Goal: Information Seeking & Learning: Learn about a topic

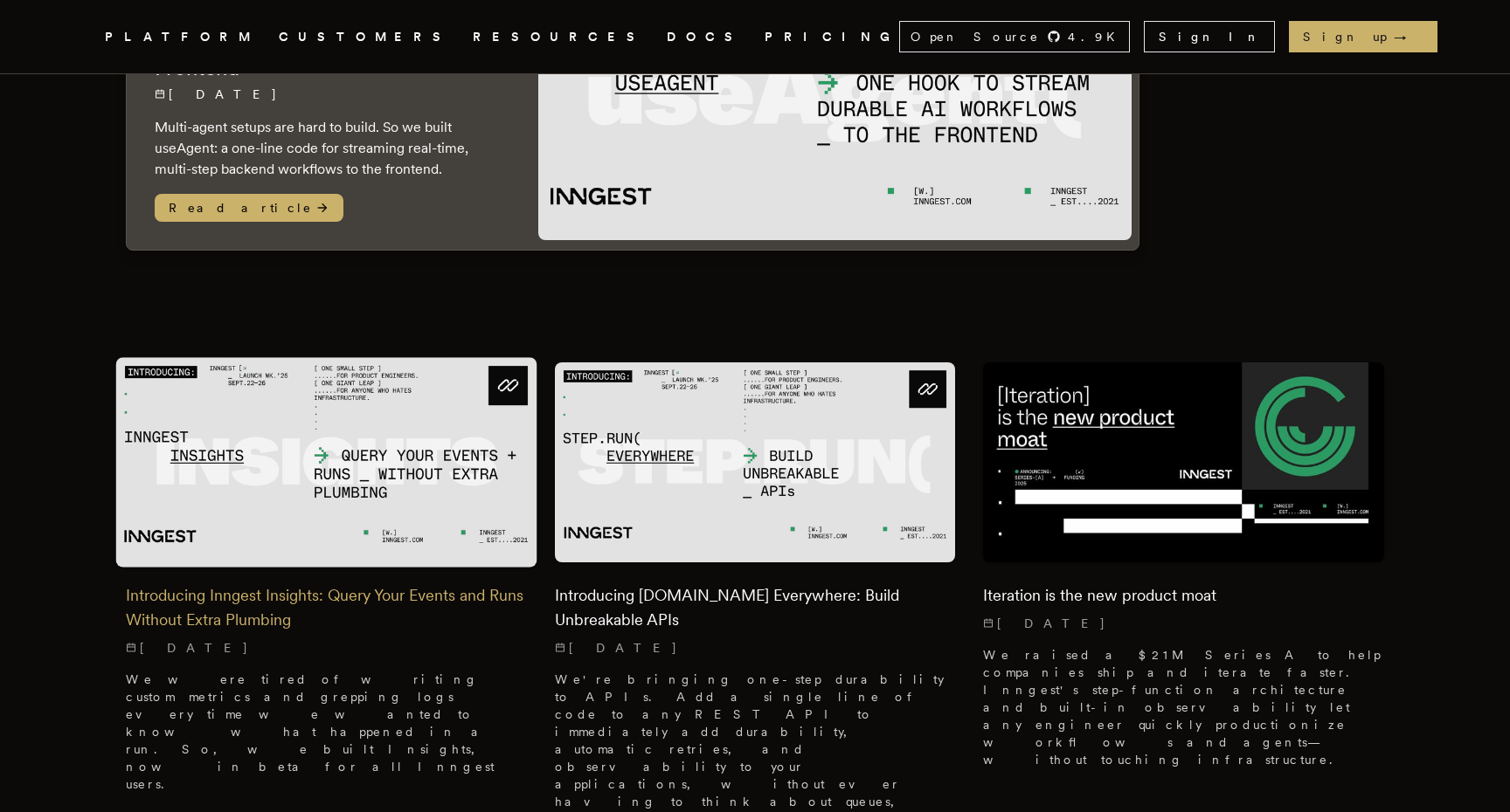
scroll to position [328, 0]
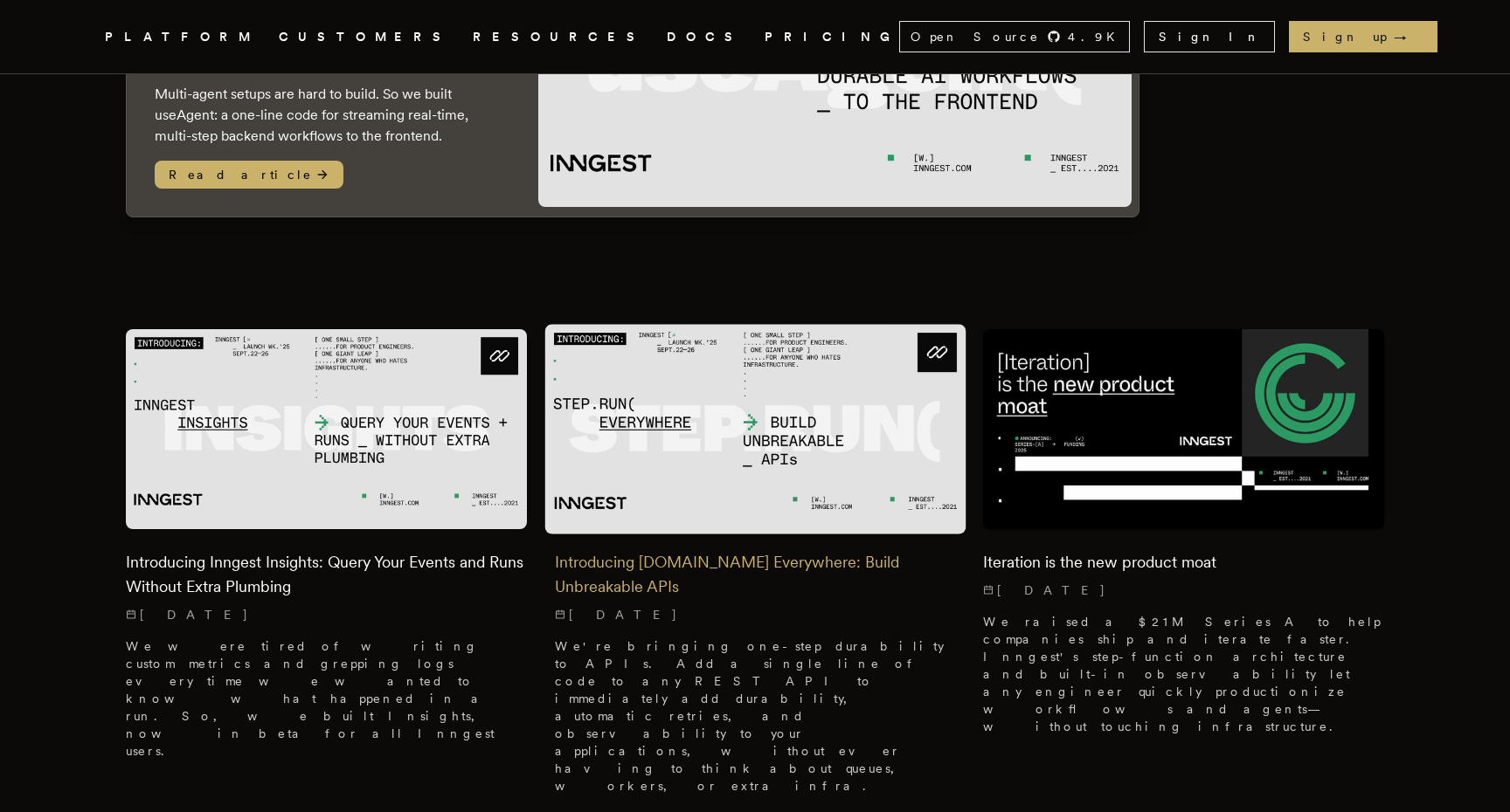
click at [687, 675] on p "We're bringing one-step durability to APIs. Add a single line of code to any RE…" at bounding box center [755, 716] width 401 height 157
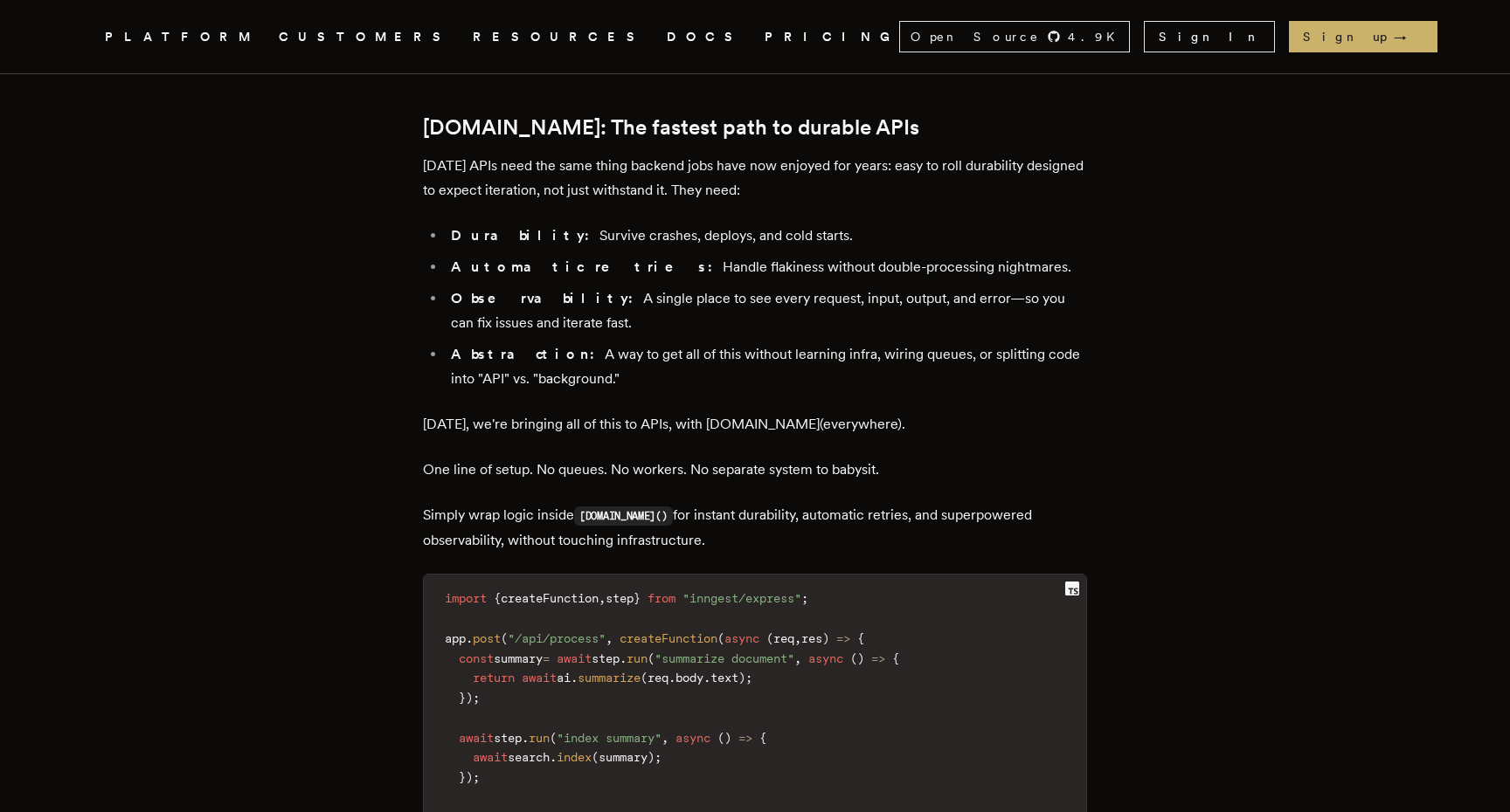
scroll to position [1894, 0]
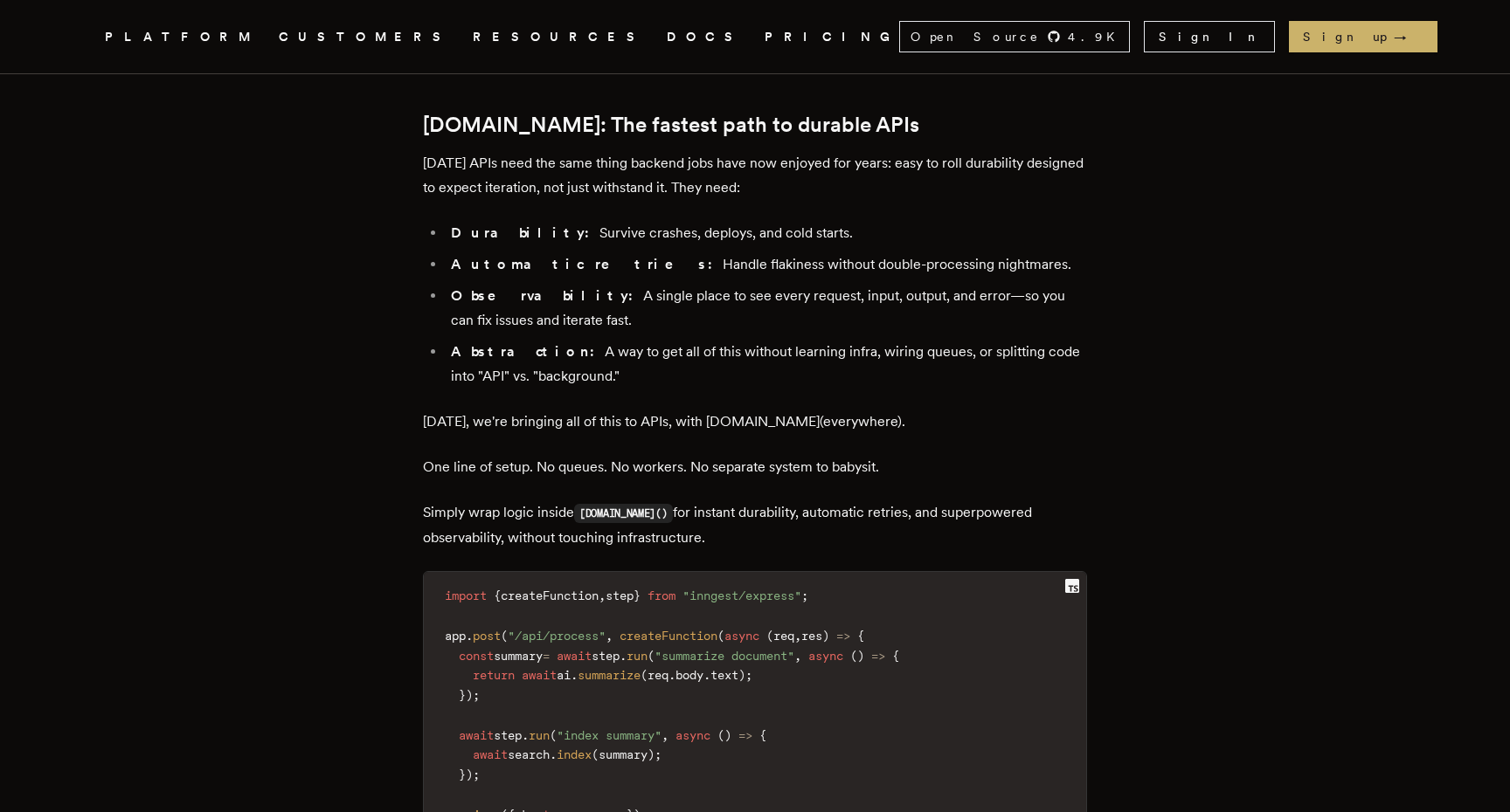
click at [801, 589] on span ""inngest/express"" at bounding box center [741, 595] width 119 height 14
drag, startPoint x: 829, startPoint y: 471, endPoint x: 758, endPoint y: 470, distance: 71.0
click at [758, 589] on span ""inngest/express"" at bounding box center [741, 595] width 119 height 14
click at [619, 649] on span "step" at bounding box center [605, 655] width 28 height 14
drag, startPoint x: 636, startPoint y: 528, endPoint x: 685, endPoint y: 528, distance: 49.0
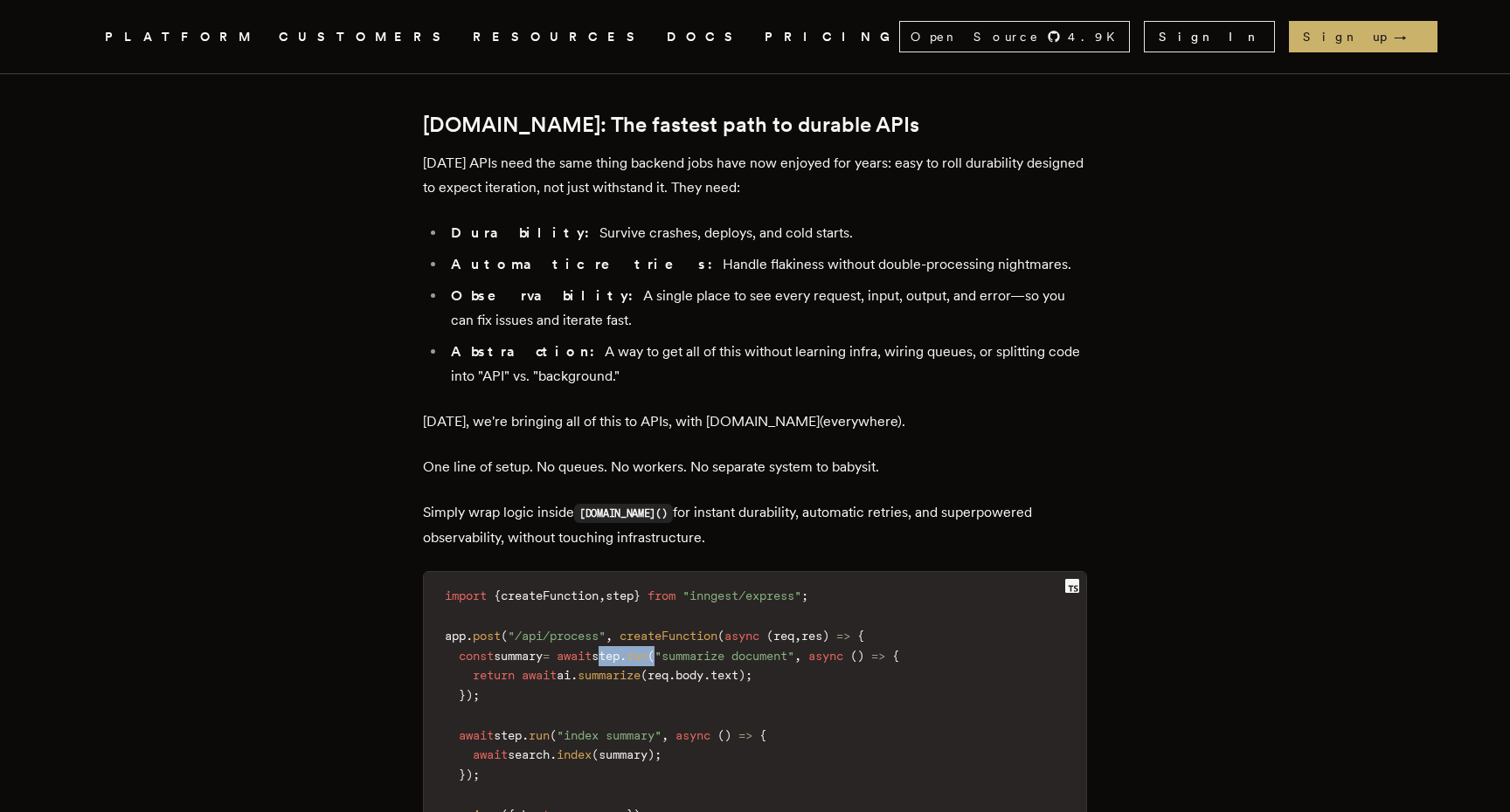
click at [685, 582] on code "import { createFunction , step } from "inngest/express" ; app . post ( "/api/pr…" at bounding box center [755, 715] width 663 height 266
click at [725, 729] on span "(" at bounding box center [721, 735] width 7 height 14
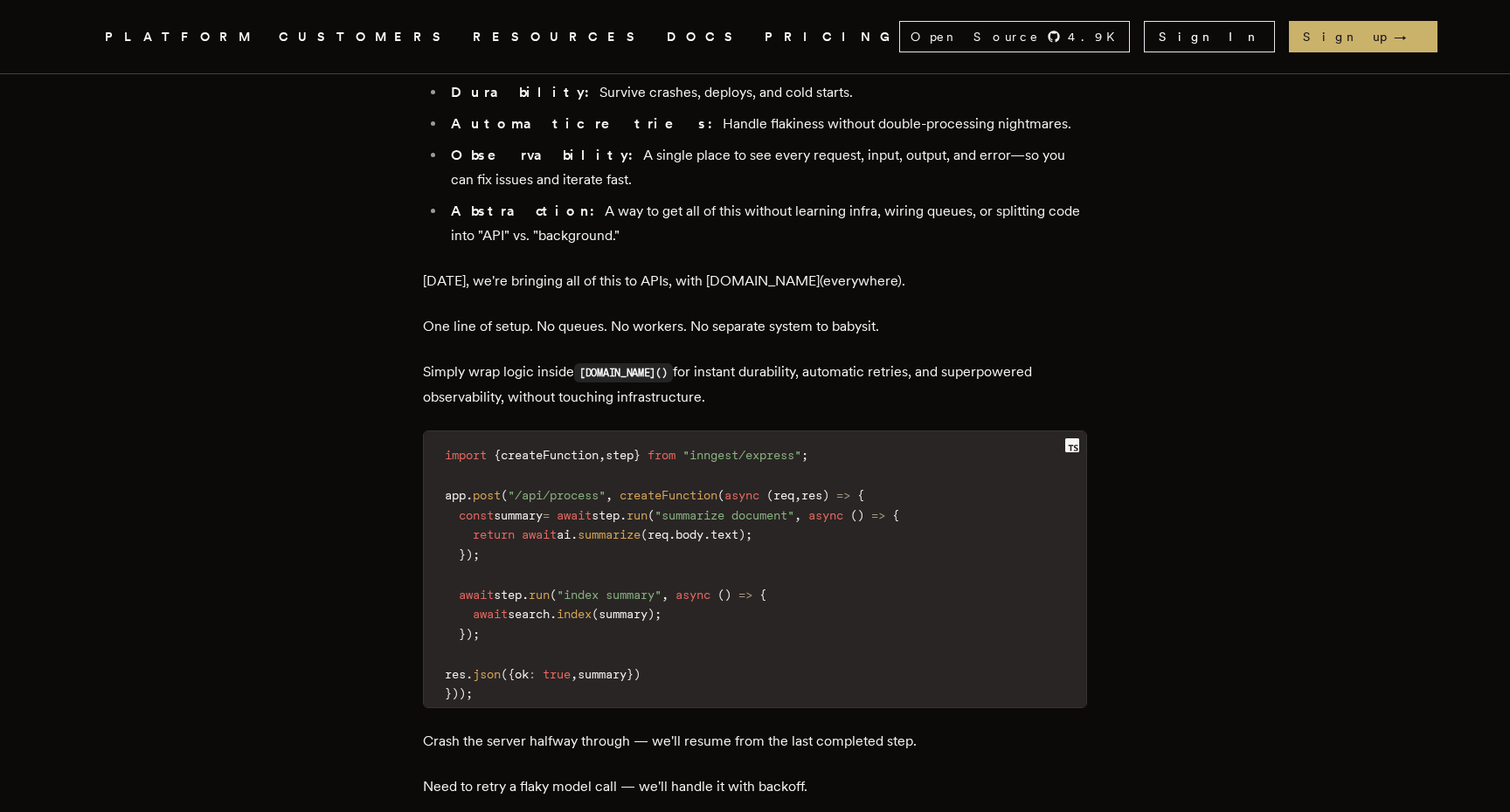
scroll to position [2042, 0]
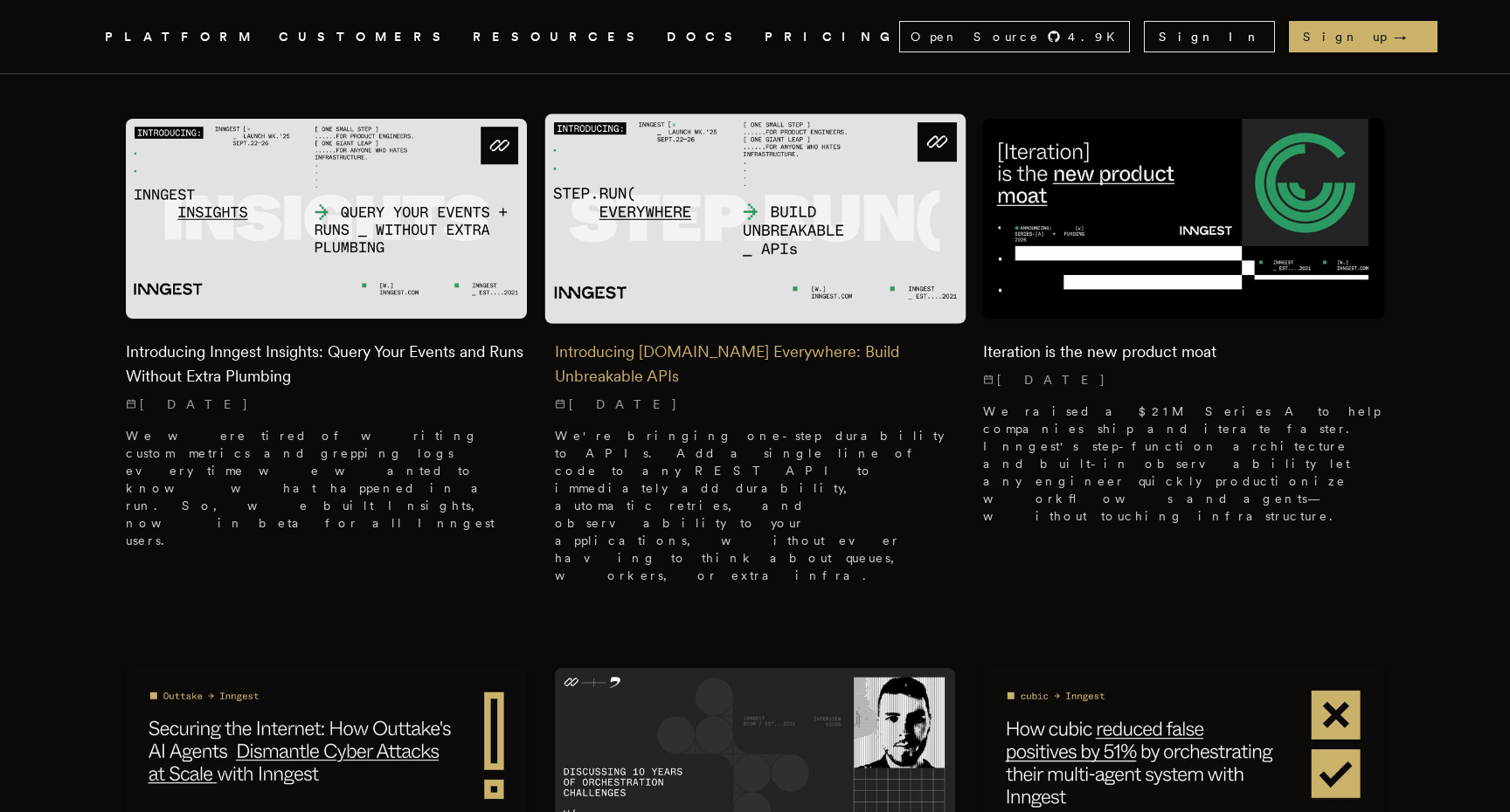
scroll to position [482, 0]
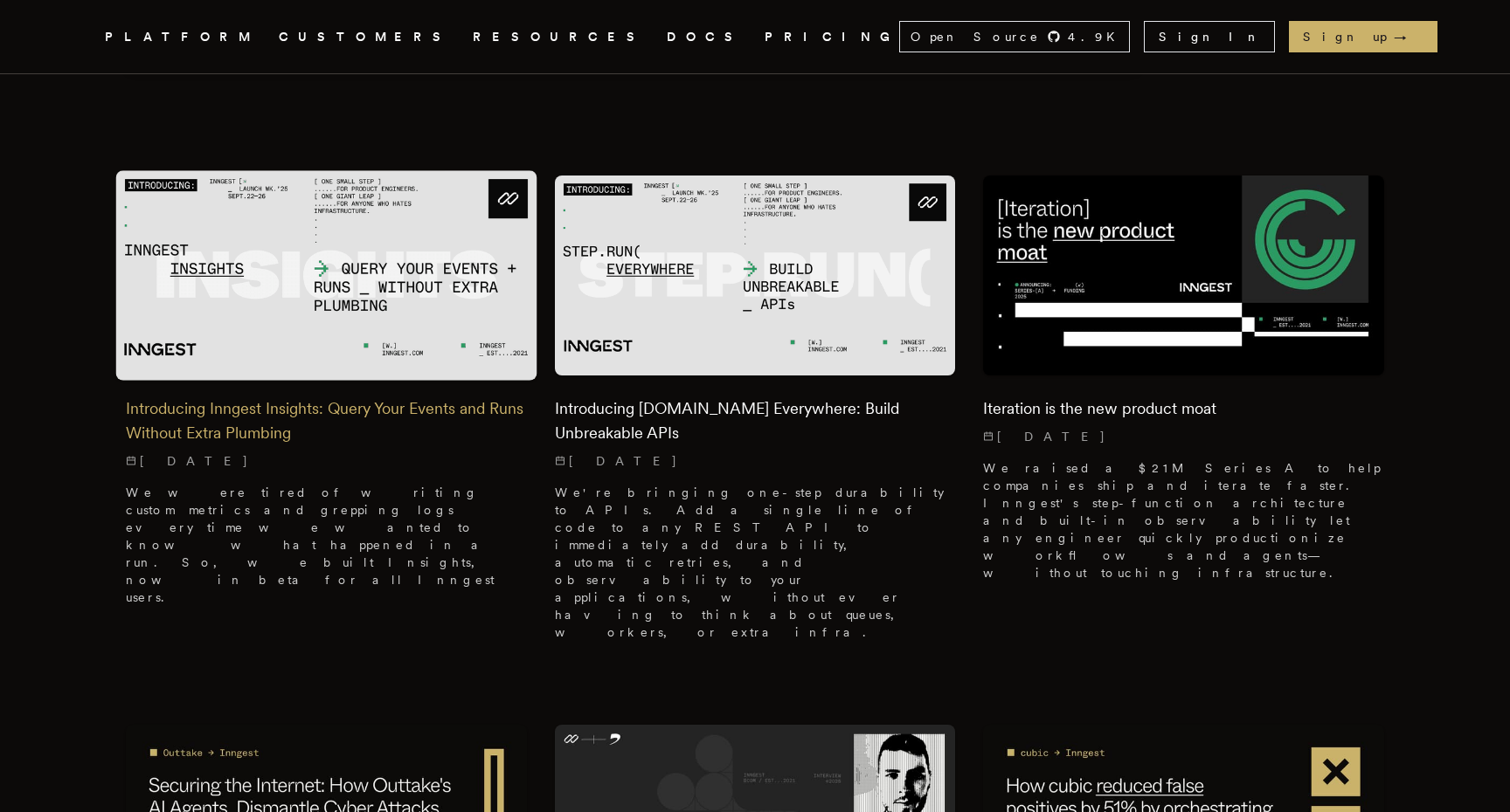
click at [445, 303] on img at bounding box center [327, 275] width 421 height 209
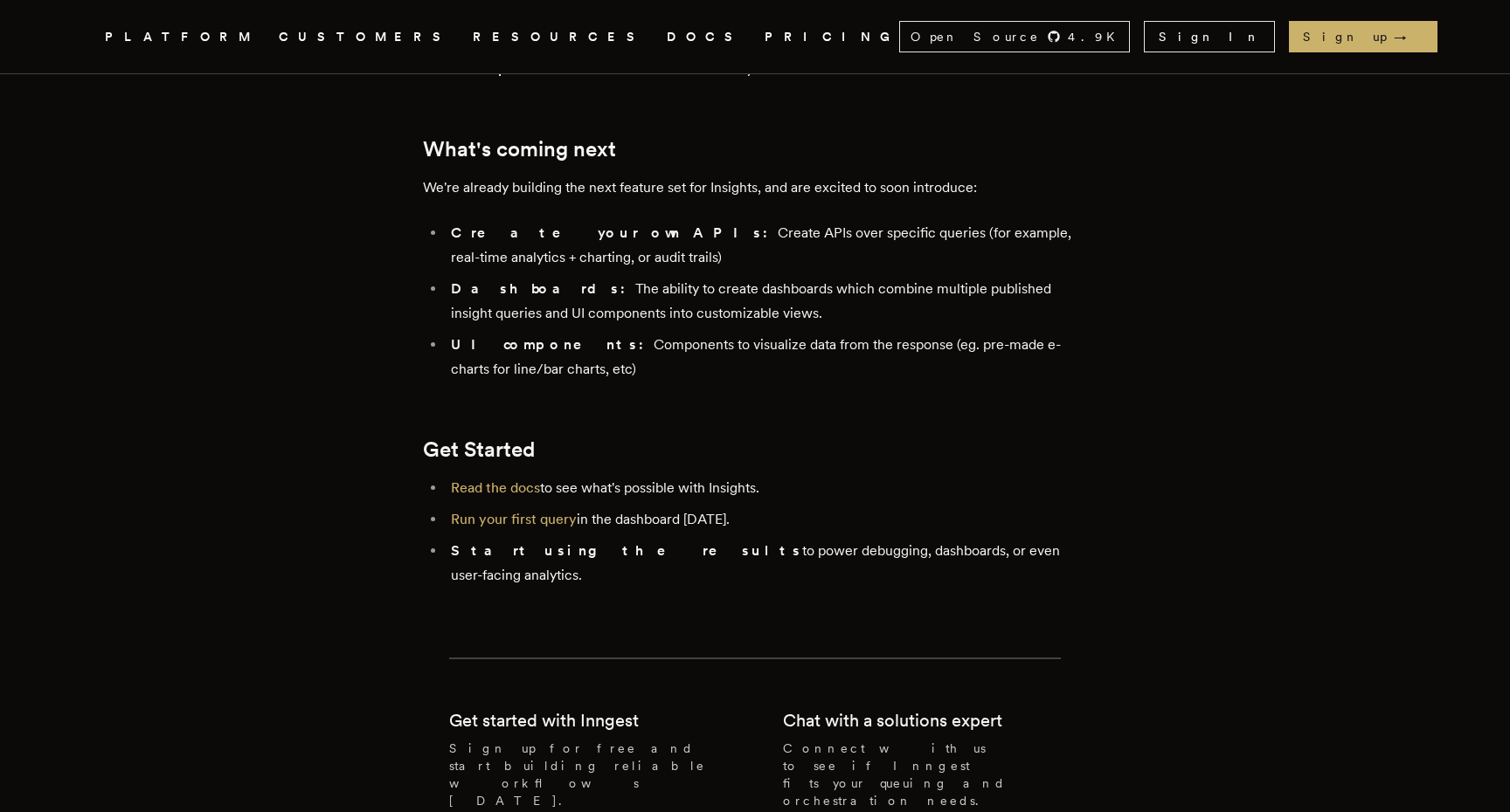
scroll to position [3494, 0]
